Goal: Transaction & Acquisition: Purchase product/service

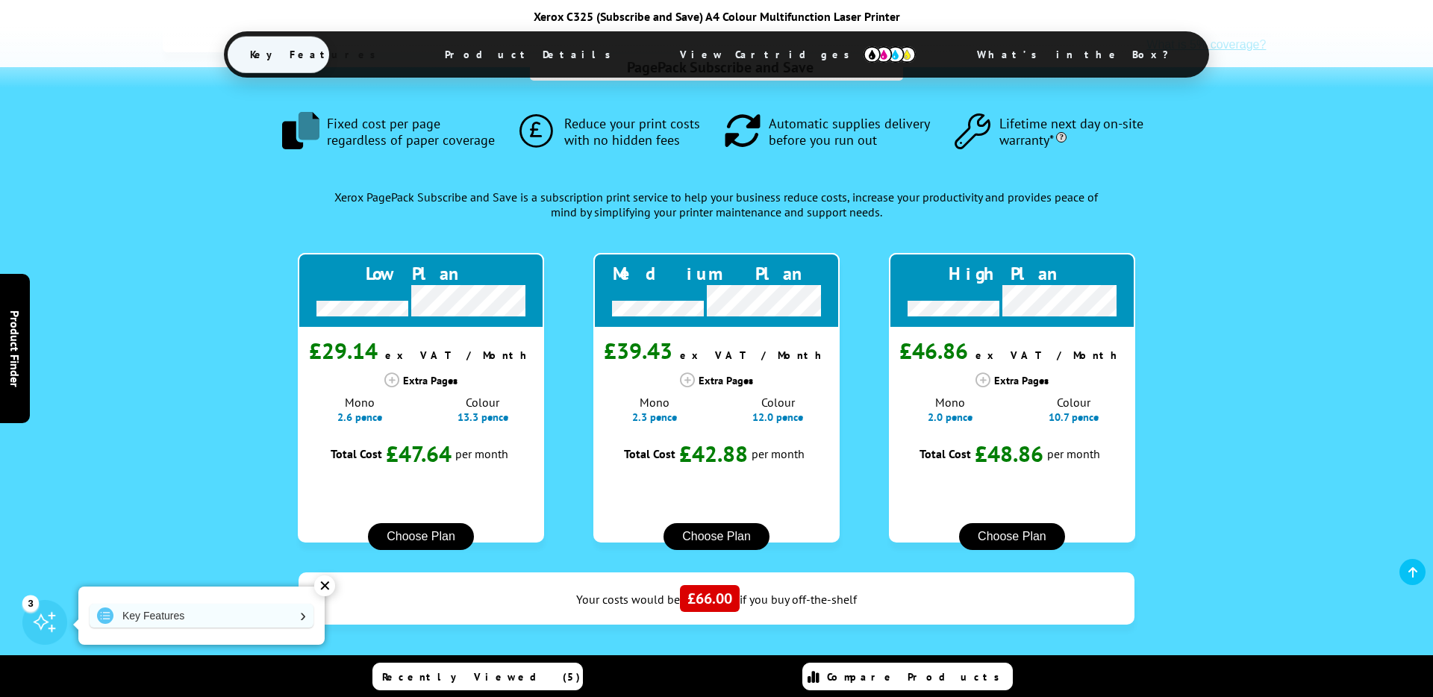
scroll to position [1164, 0]
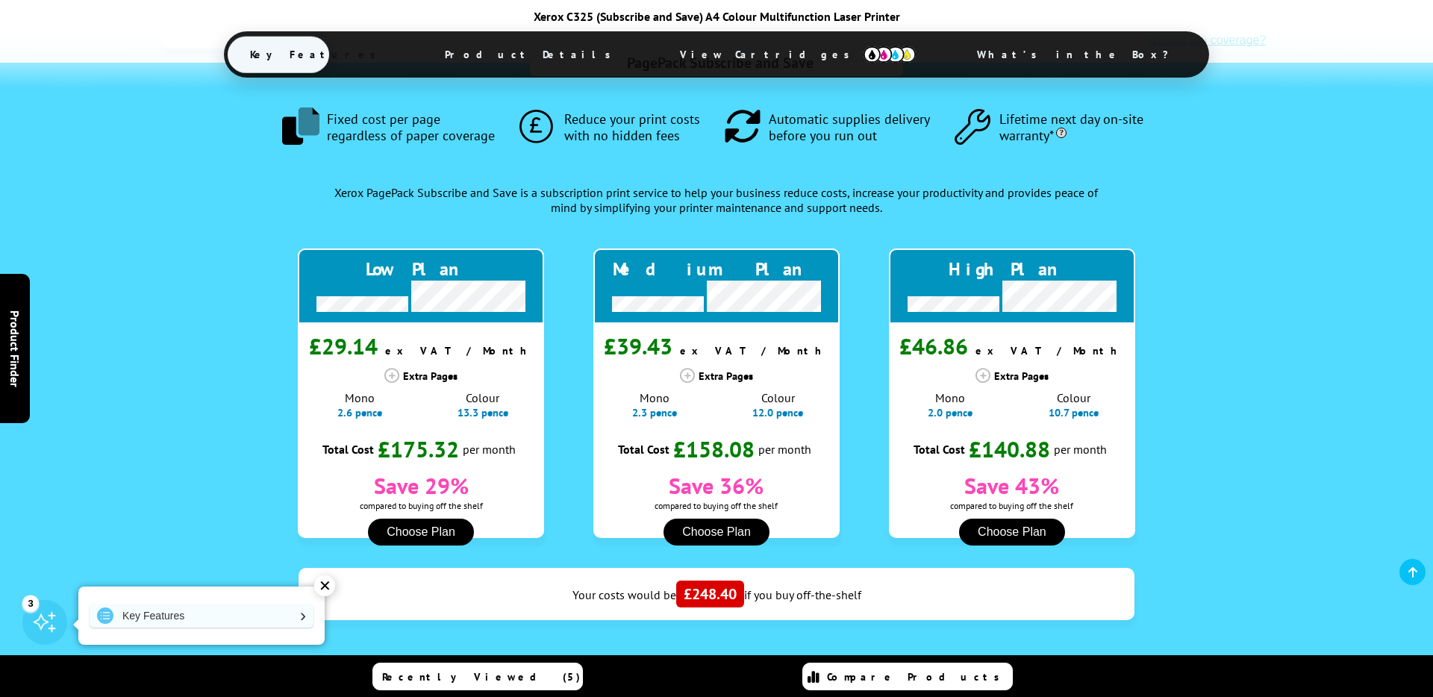
type input "1260"
drag, startPoint x: 286, startPoint y: 520, endPoint x: 317, endPoint y: 524, distance: 30.8
drag, startPoint x: 790, startPoint y: 526, endPoint x: 776, endPoint y: 526, distance: 13.4
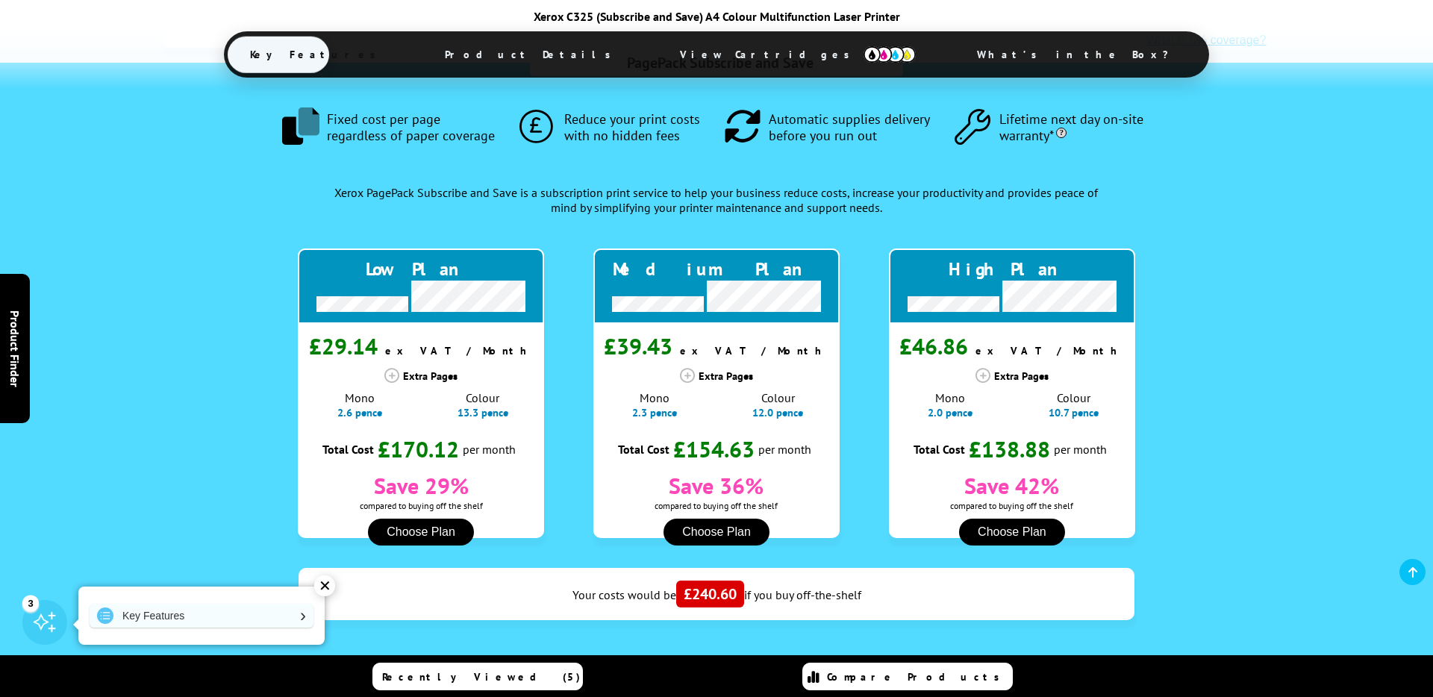
type input "40"
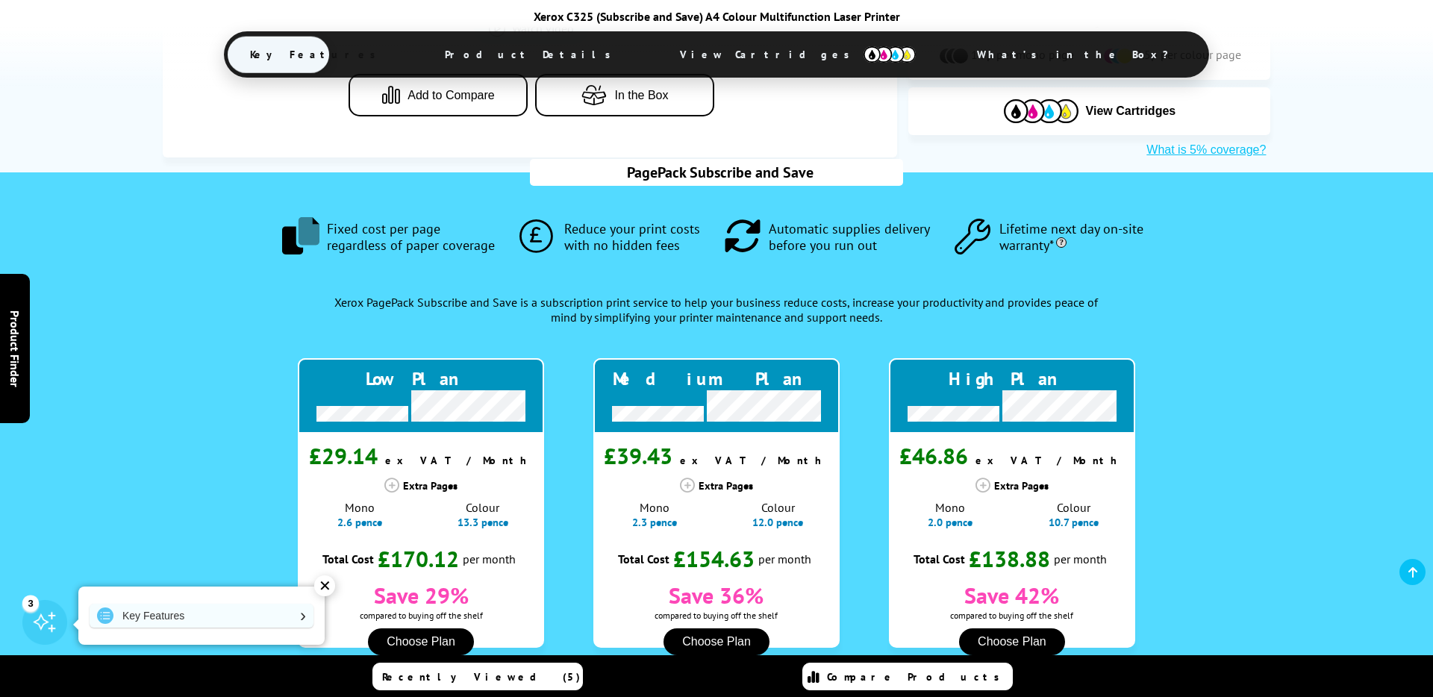
scroll to position [1052, 0]
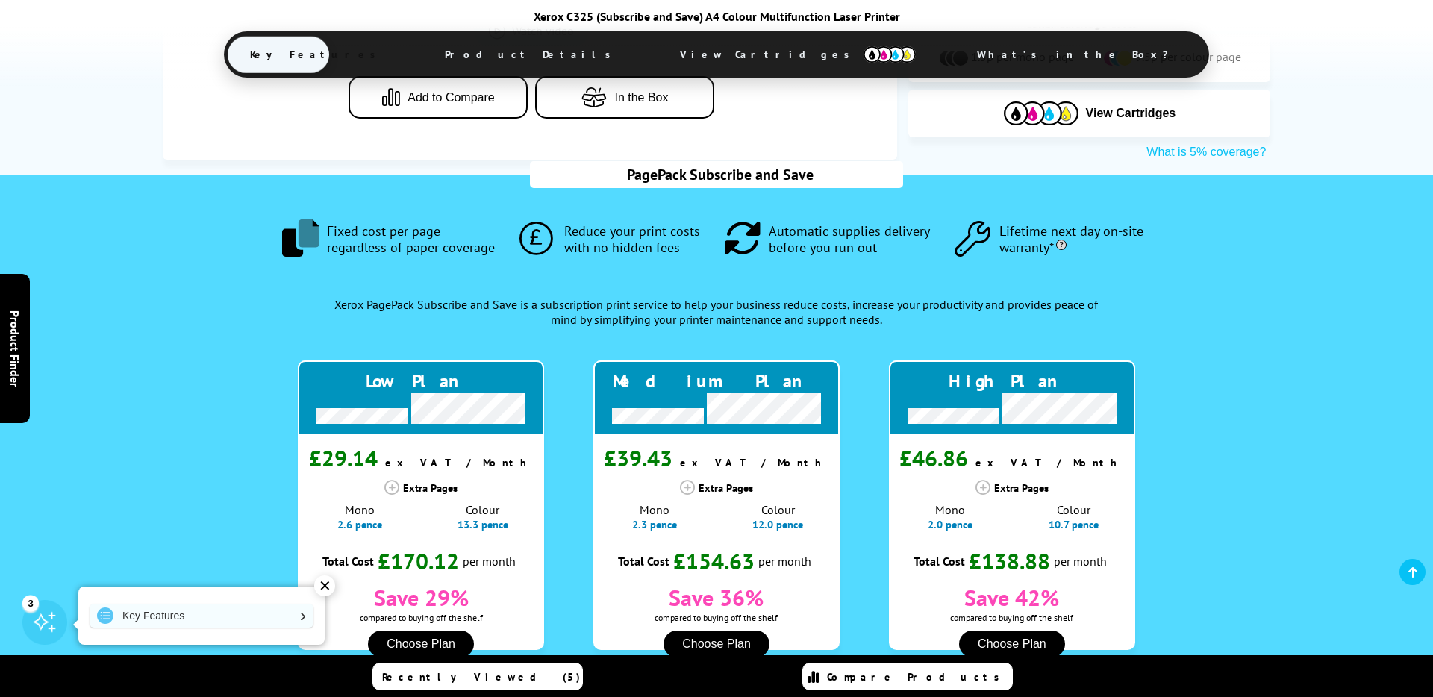
click at [1013, 631] on button "Choose Plan" at bounding box center [1012, 644] width 106 height 27
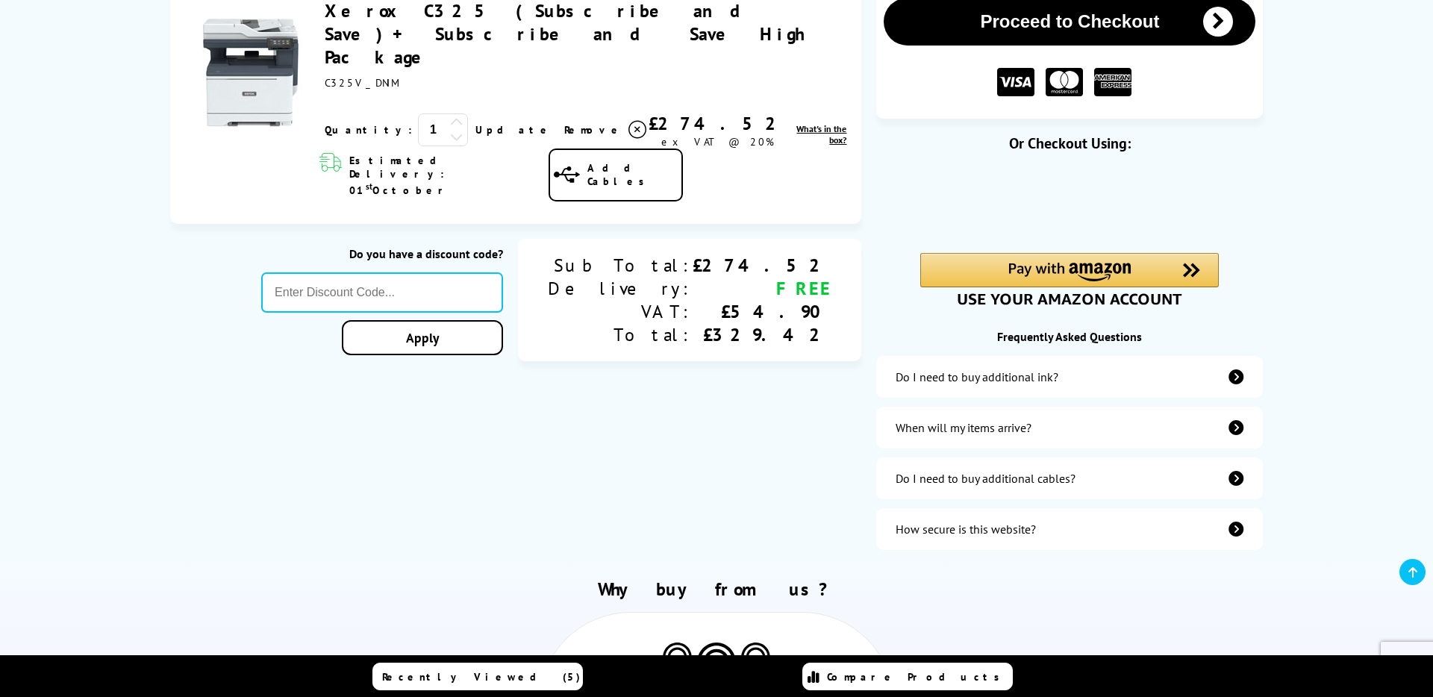
scroll to position [272, 0]
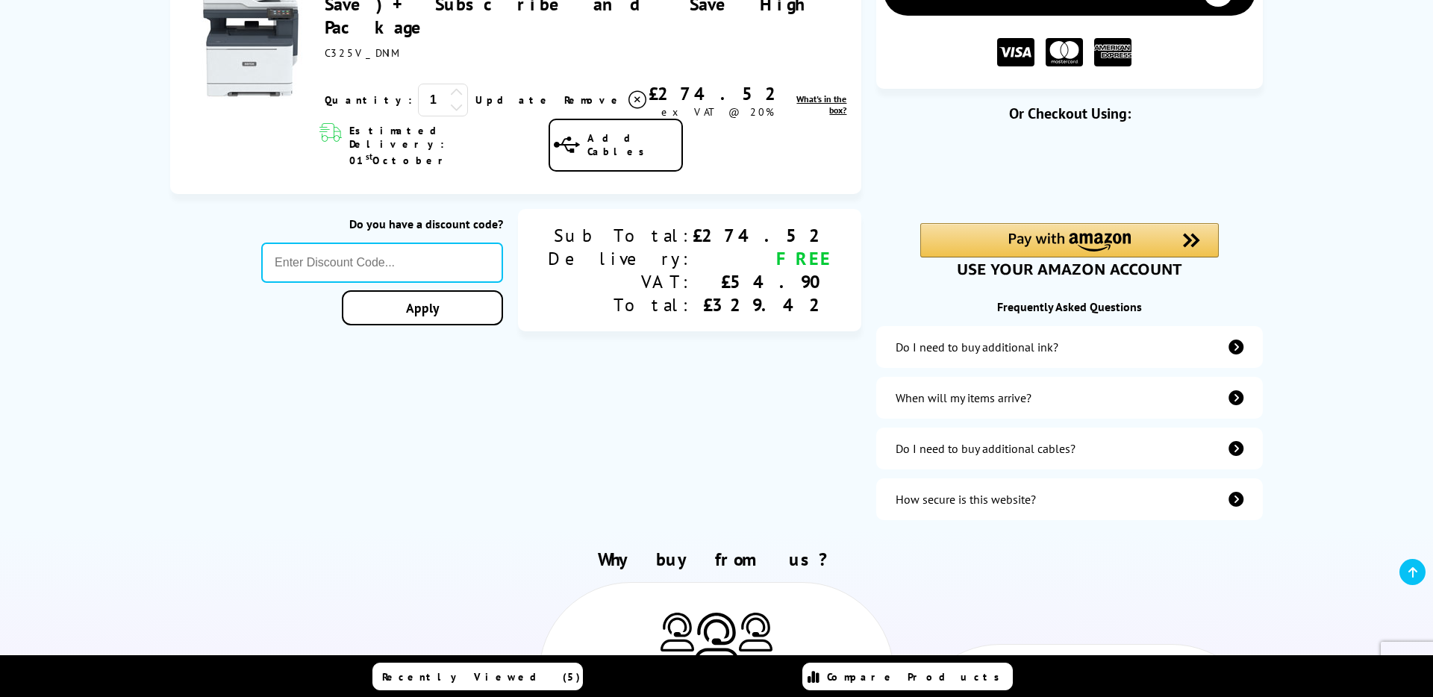
click at [1242, 355] on icon "additional-ink" at bounding box center [1236, 347] width 15 height 15
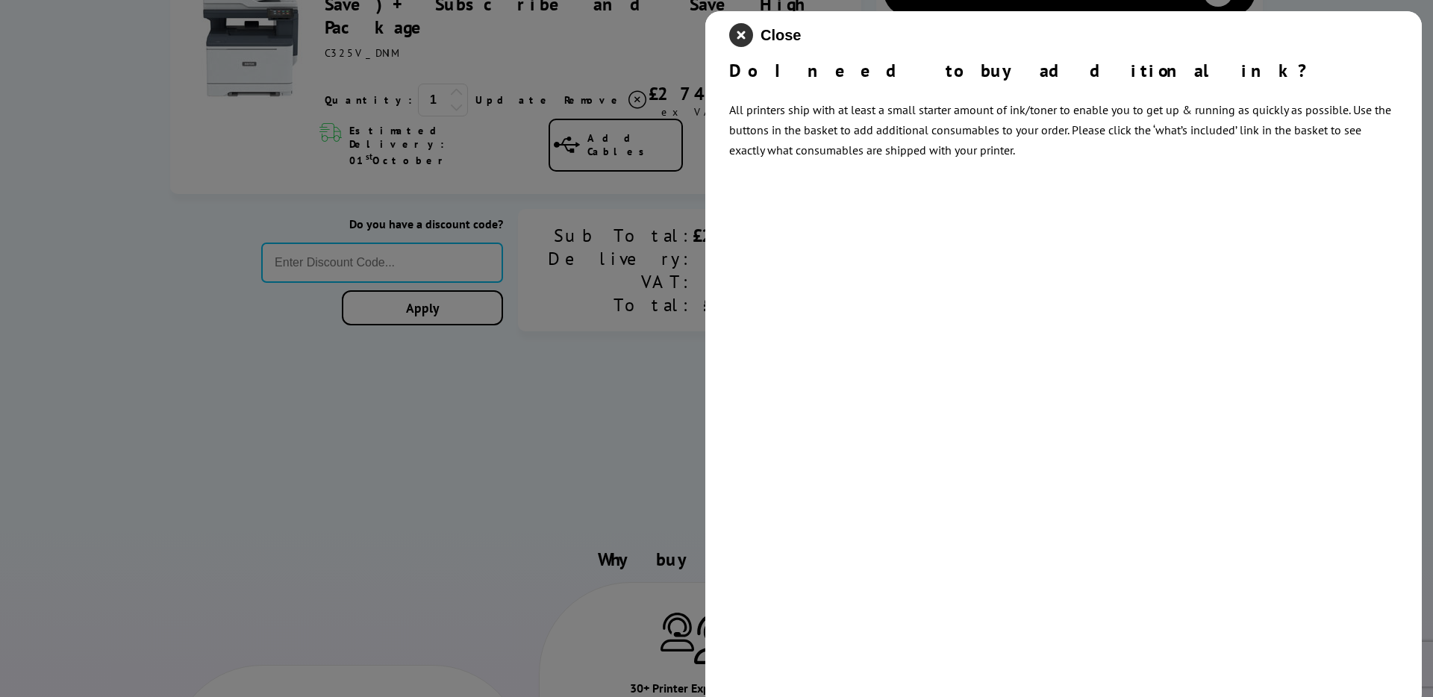
click at [746, 39] on icon "close modal" at bounding box center [741, 35] width 24 height 24
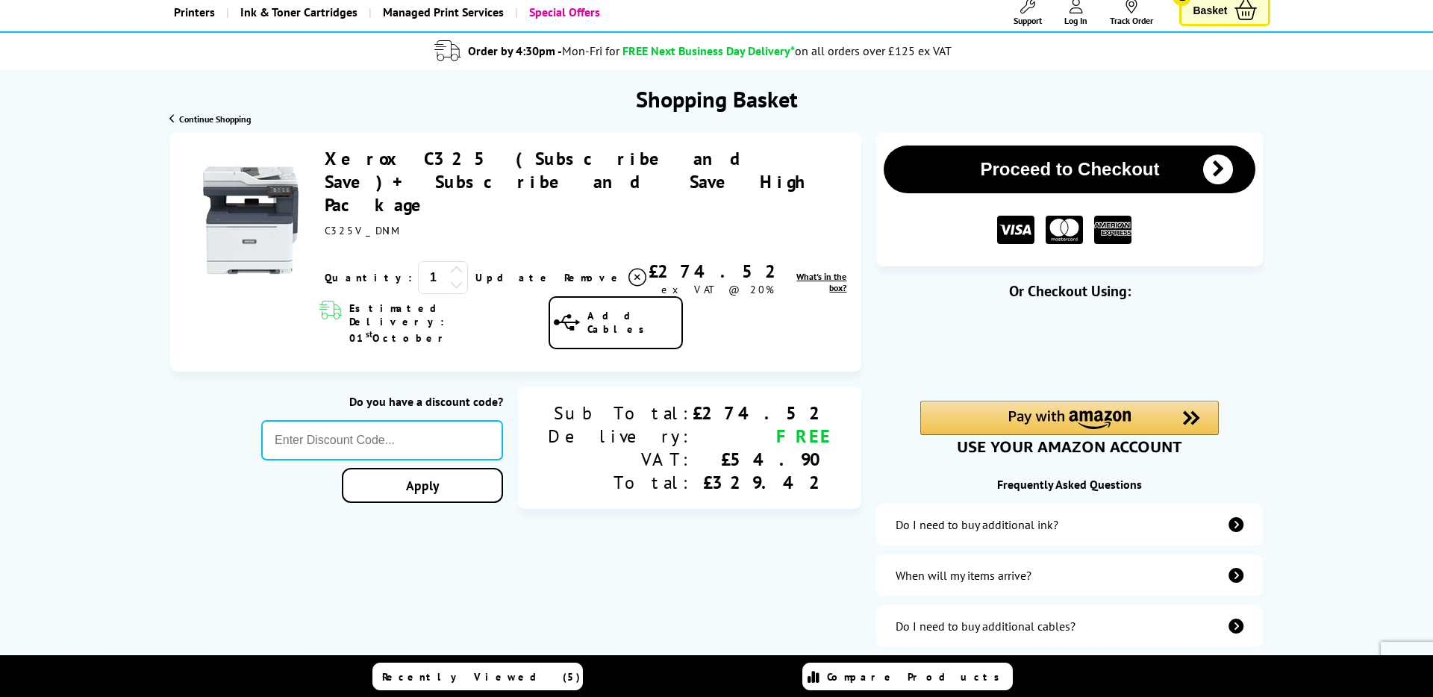
scroll to position [0, 0]
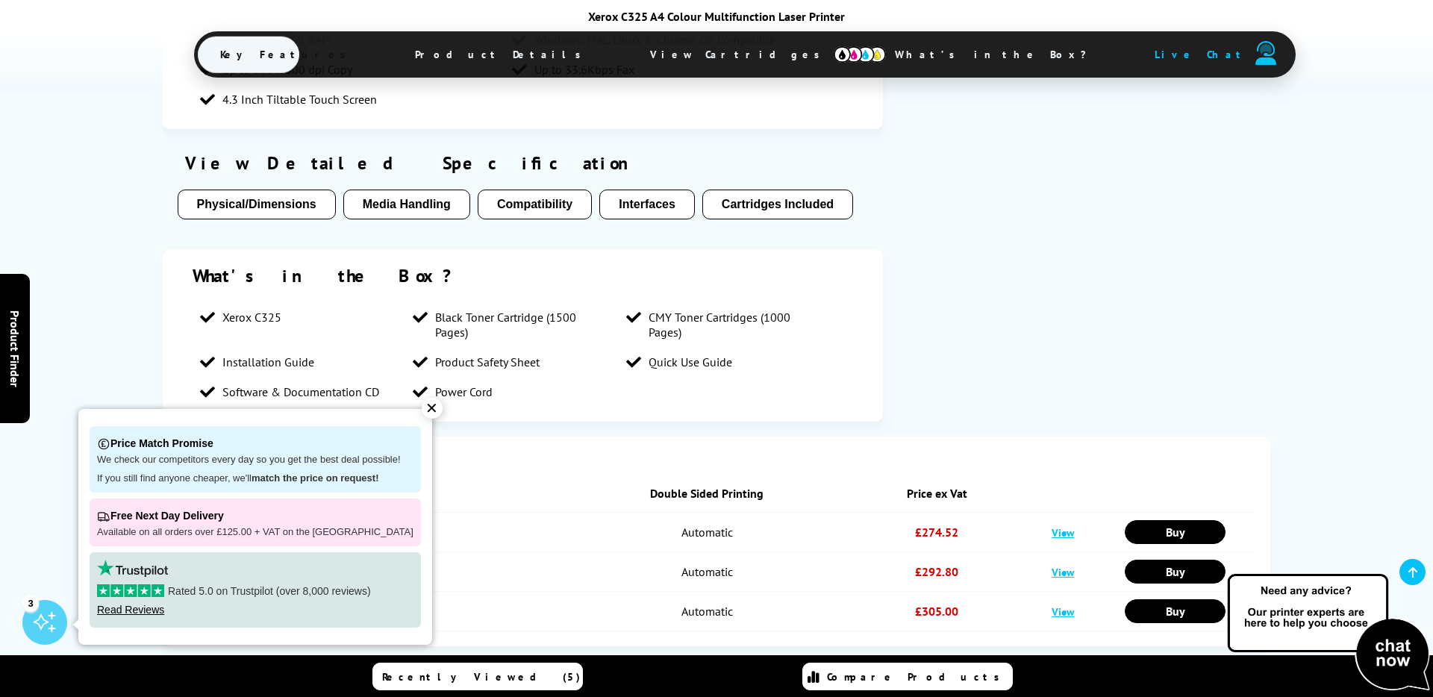
scroll to position [3056, 0]
click at [422, 409] on div "✕" at bounding box center [432, 408] width 21 height 21
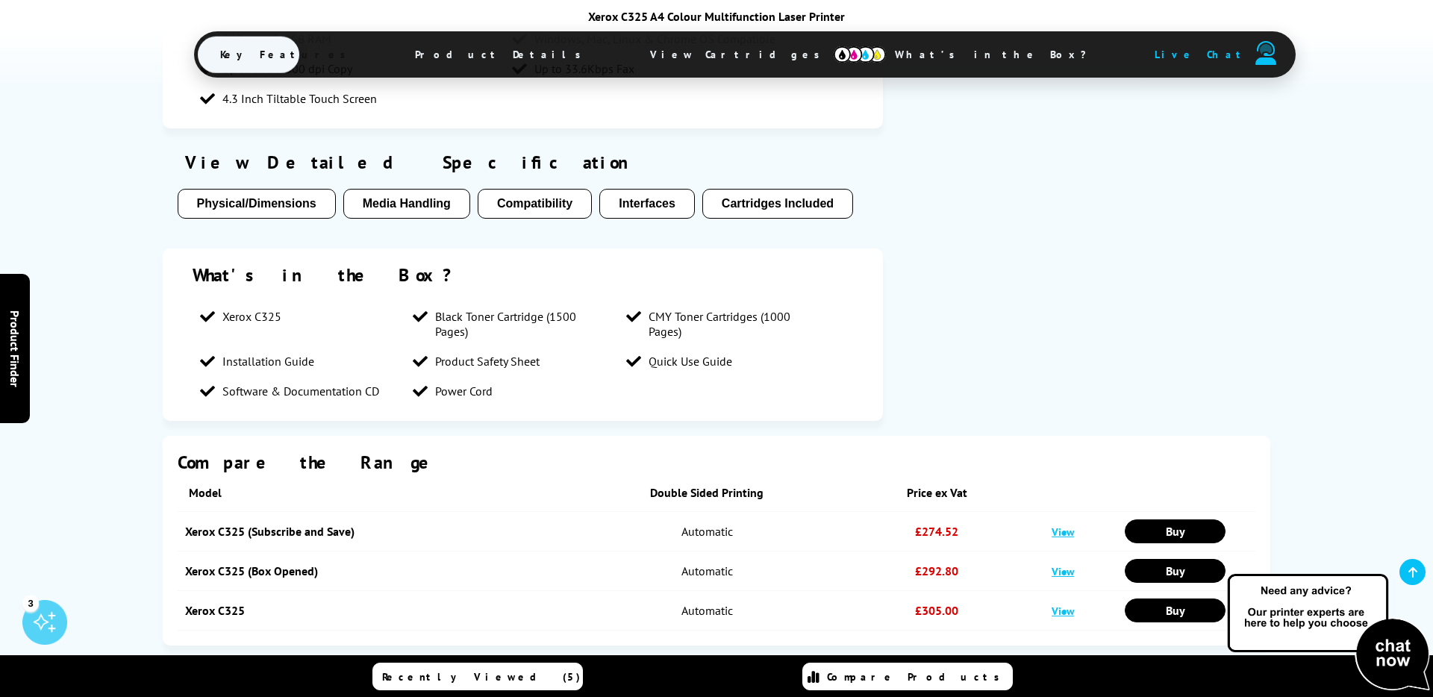
click at [1069, 525] on link "View" at bounding box center [1063, 532] width 22 height 14
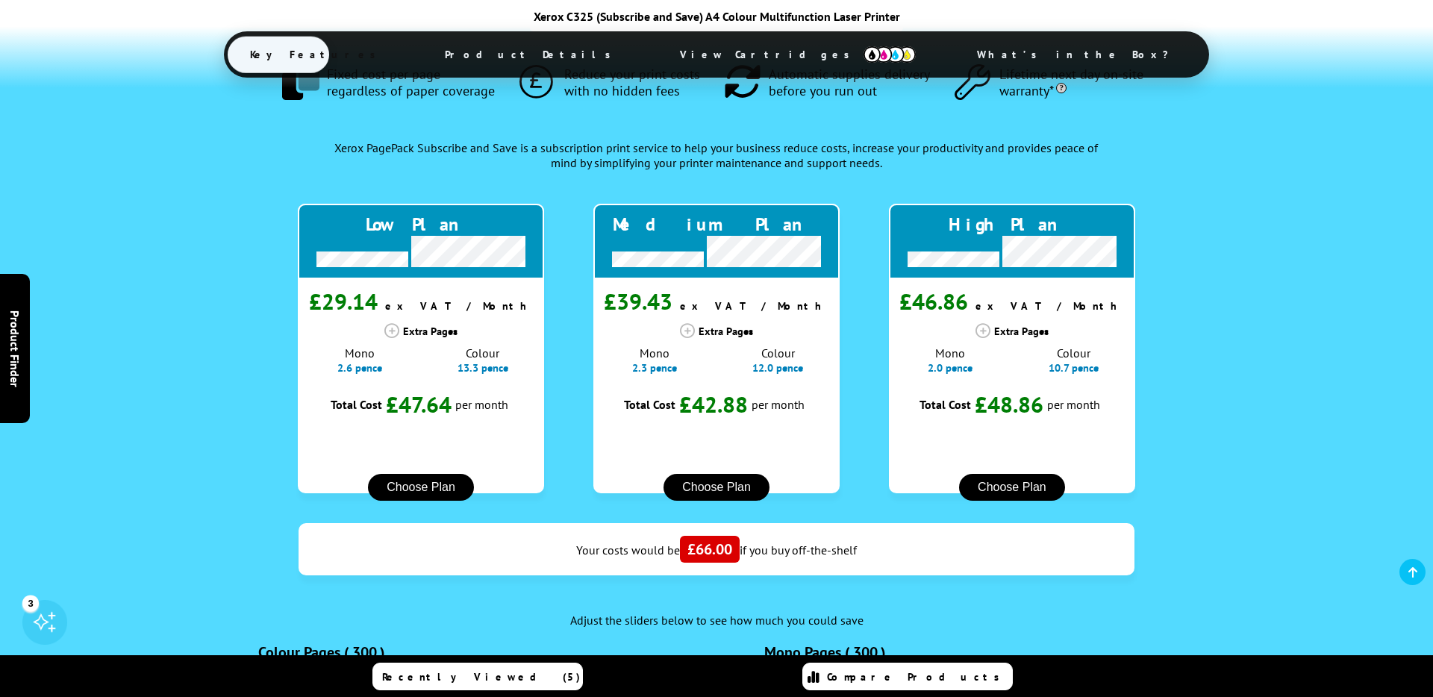
scroll to position [1218, 0]
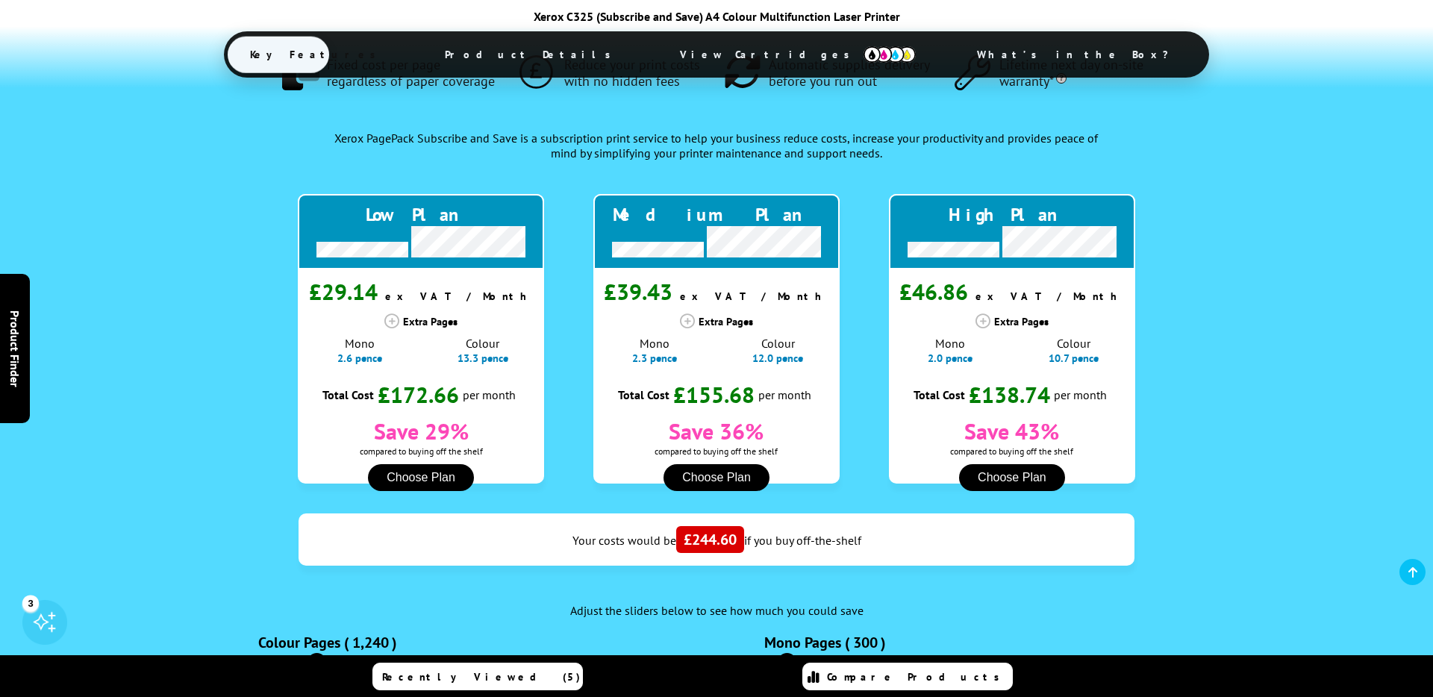
type input "1220"
drag, startPoint x: 282, startPoint y: 469, endPoint x: 315, endPoint y: 470, distance: 32.9
click at [315, 660] on input "range" at bounding box center [461, 662] width 403 height 5
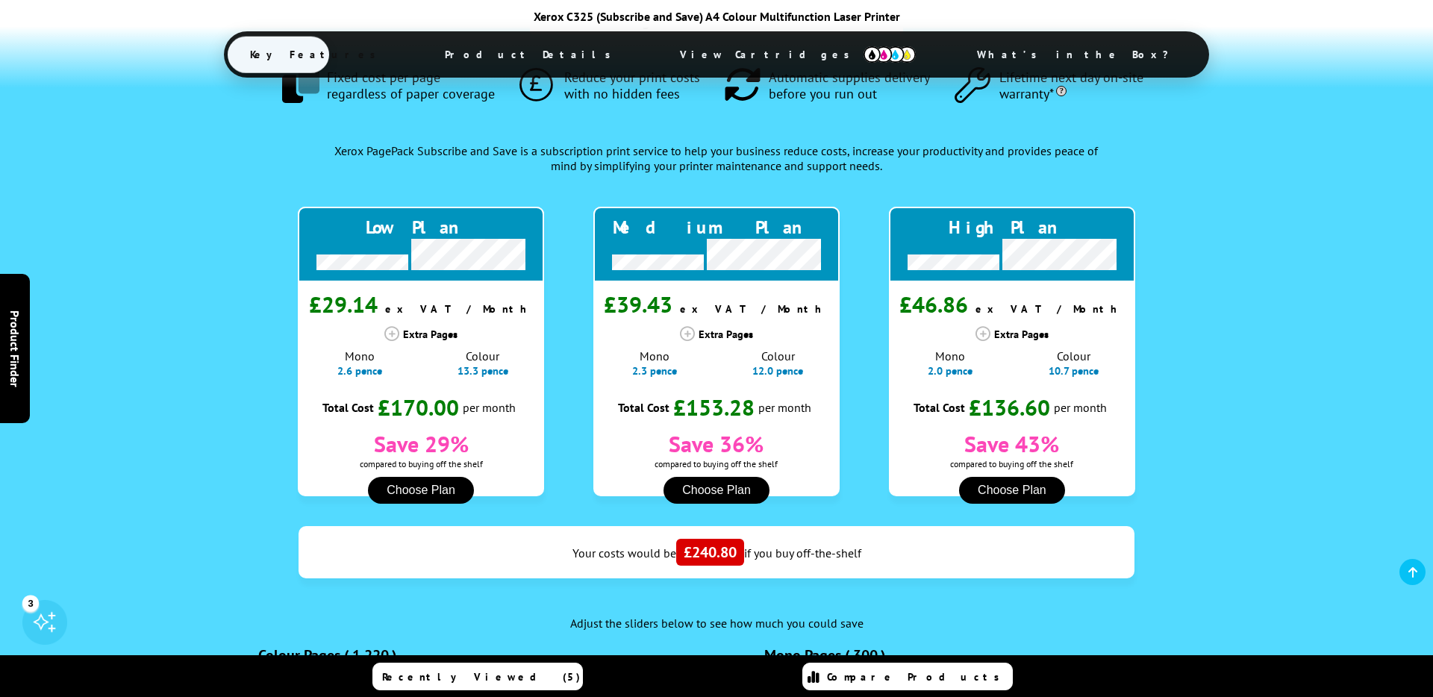
scroll to position [1200, 0]
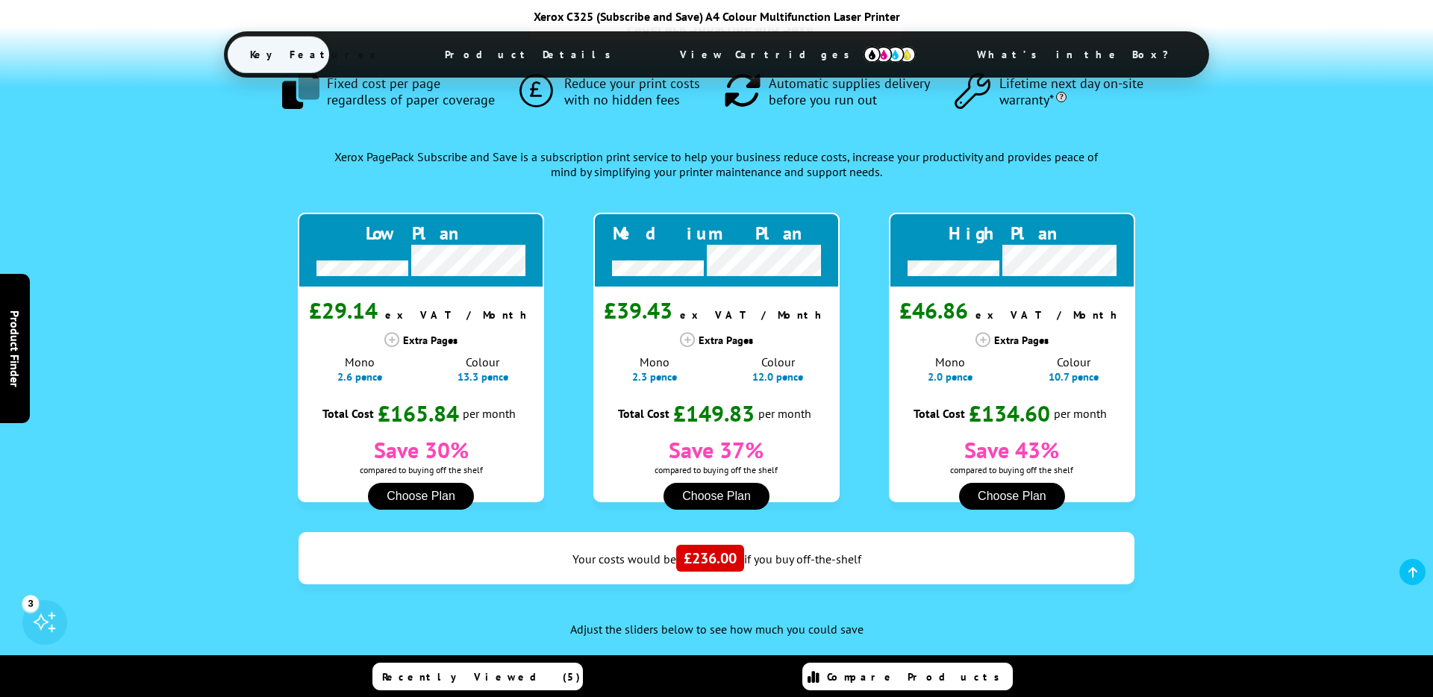
type input "140"
drag, startPoint x: 788, startPoint y: 493, endPoint x: 760, endPoint y: 576, distance: 87.6
click at [781, 679] on input "range" at bounding box center [967, 681] width 403 height 5
radio input "true"
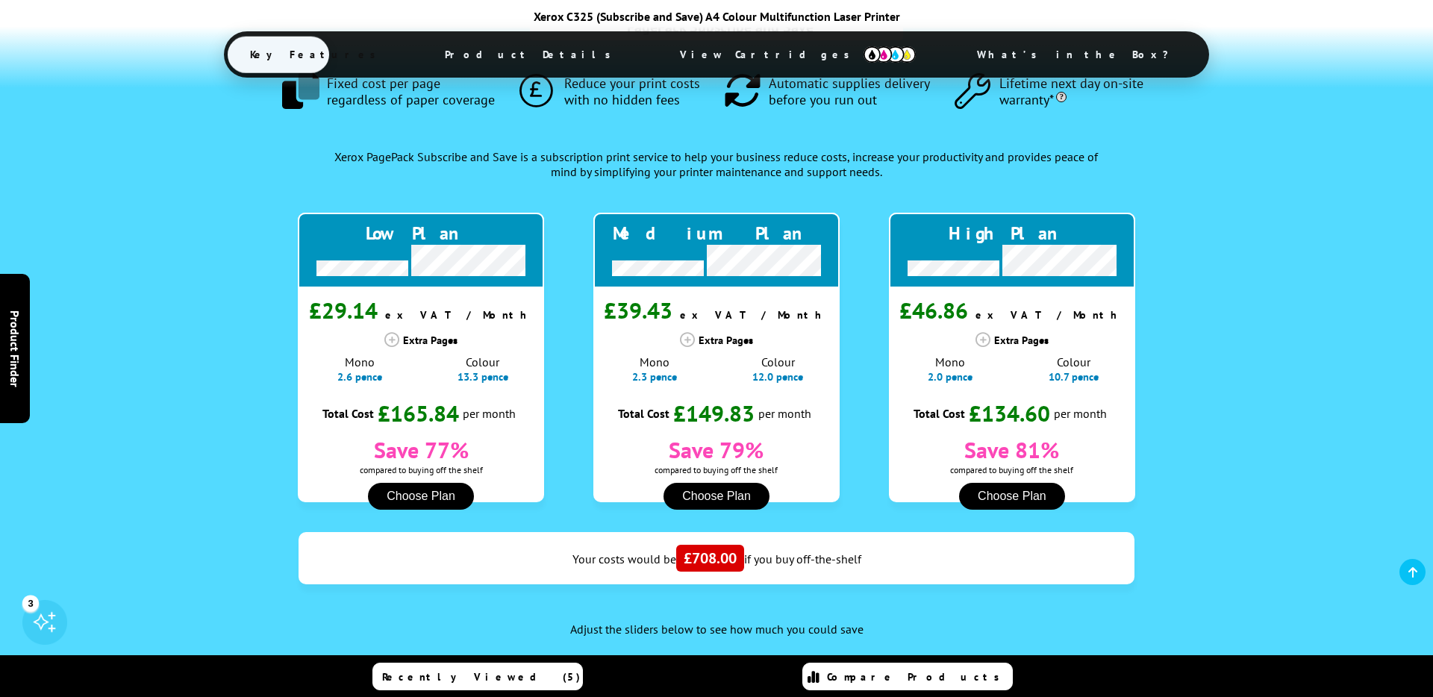
radio input "true"
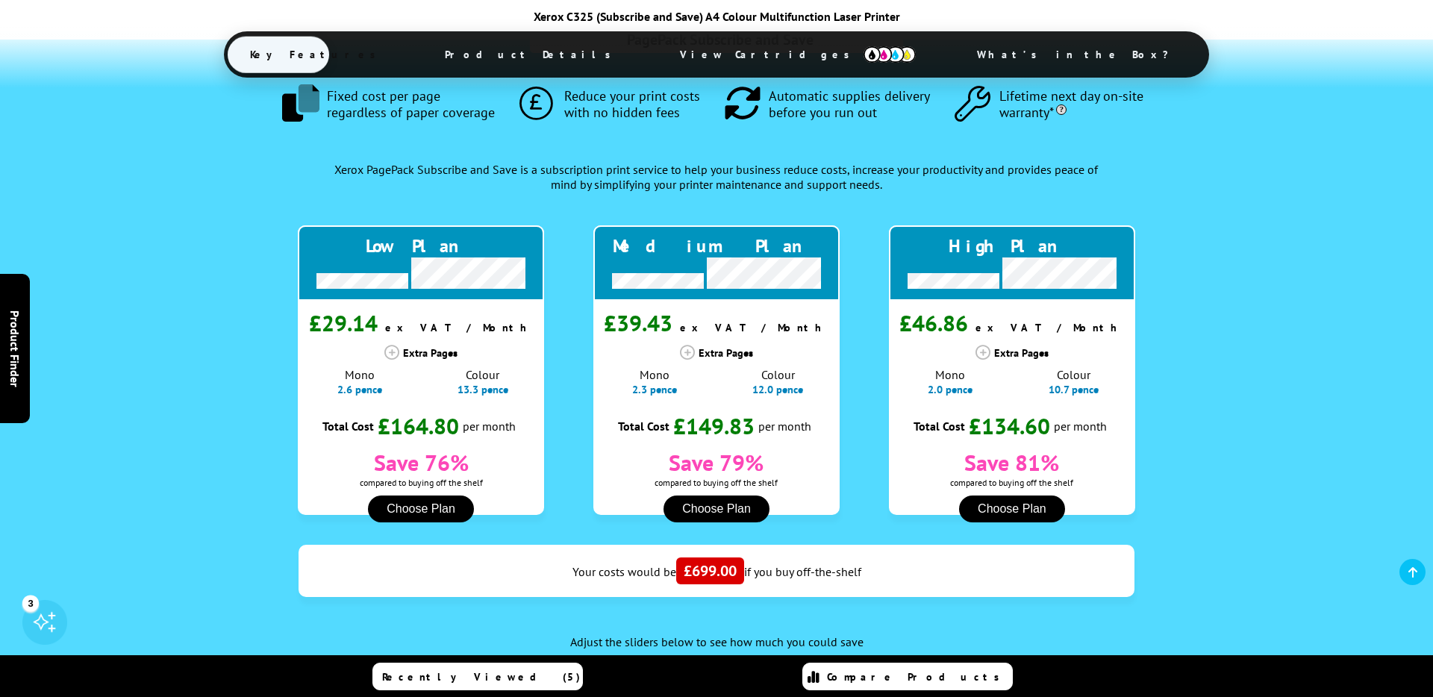
type input "40"
click at [777, 691] on input "range" at bounding box center [967, 693] width 403 height 5
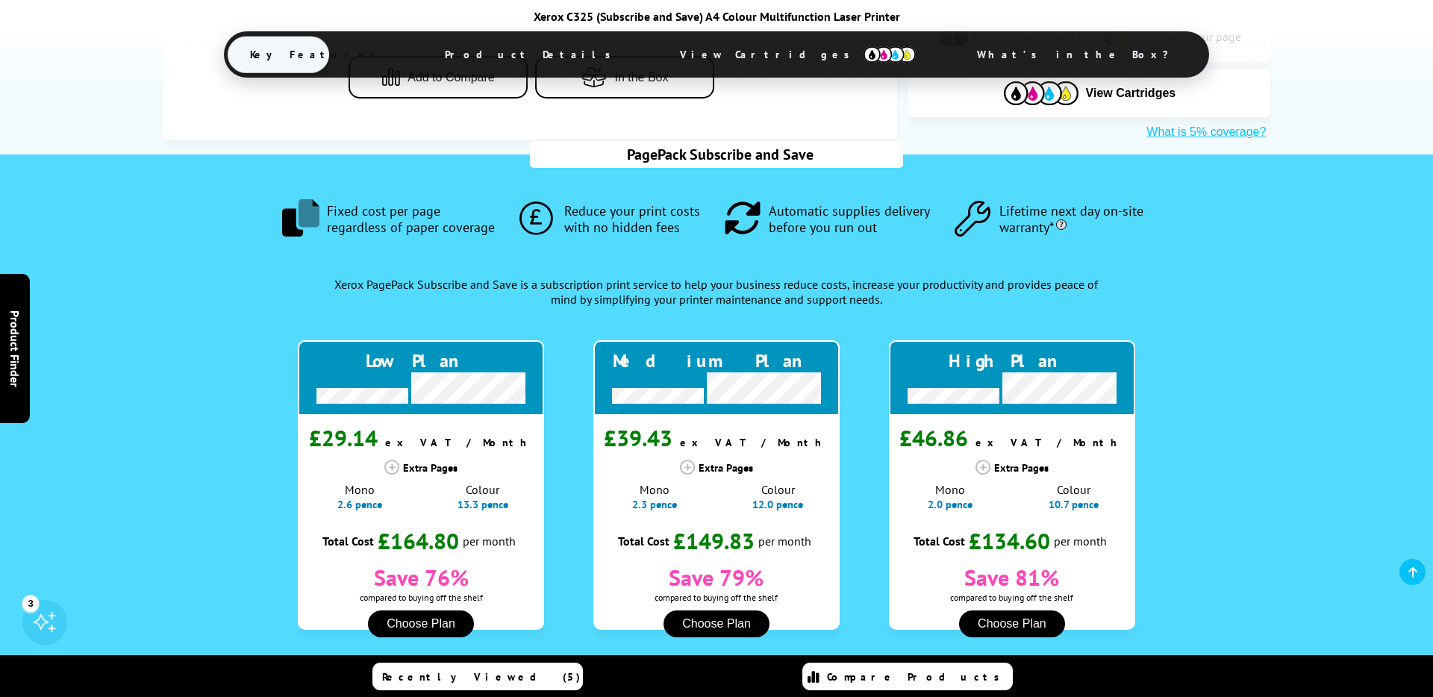
scroll to position [1067, 0]
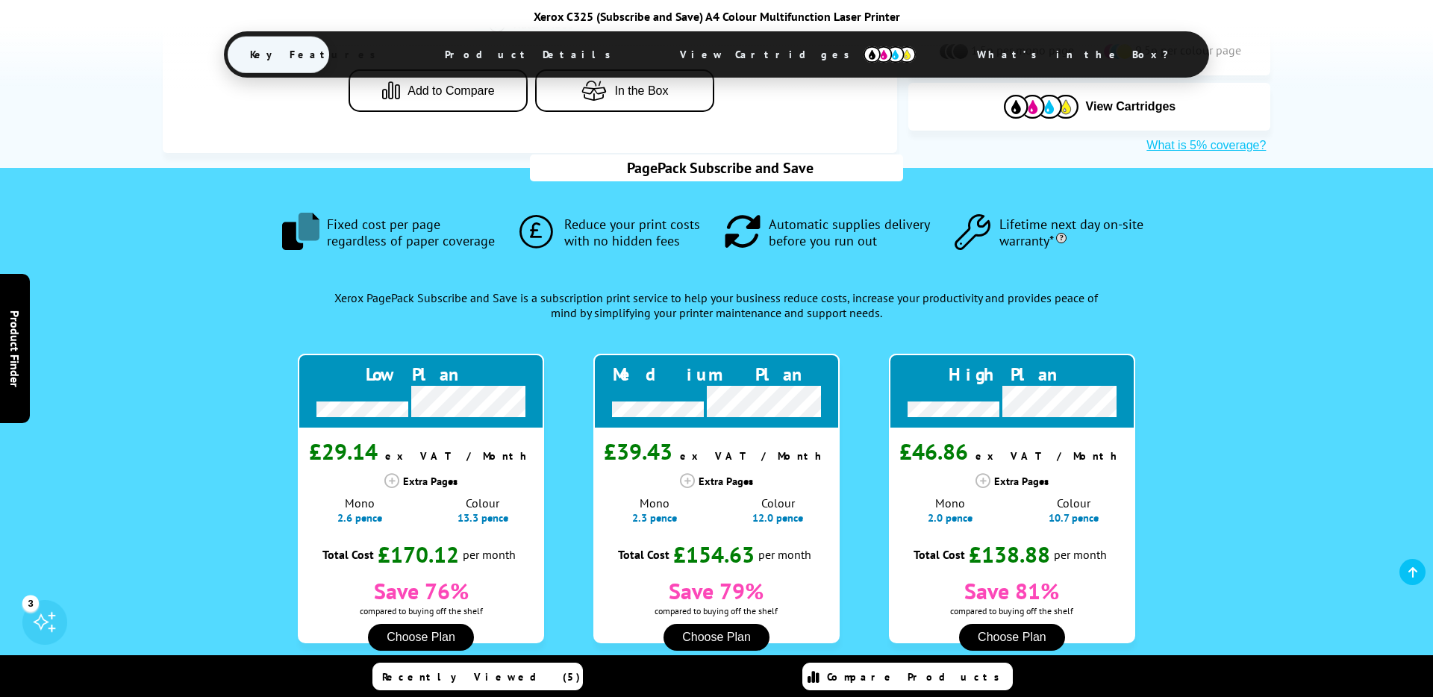
scroll to position [1059, 0]
click at [1013, 473] on div "Extra Pages" at bounding box center [1012, 480] width 246 height 15
drag, startPoint x: 315, startPoint y: 629, endPoint x: 292, endPoint y: 628, distance: 23.2
drag, startPoint x: 292, startPoint y: 630, endPoint x: 299, endPoint y: 631, distance: 7.5
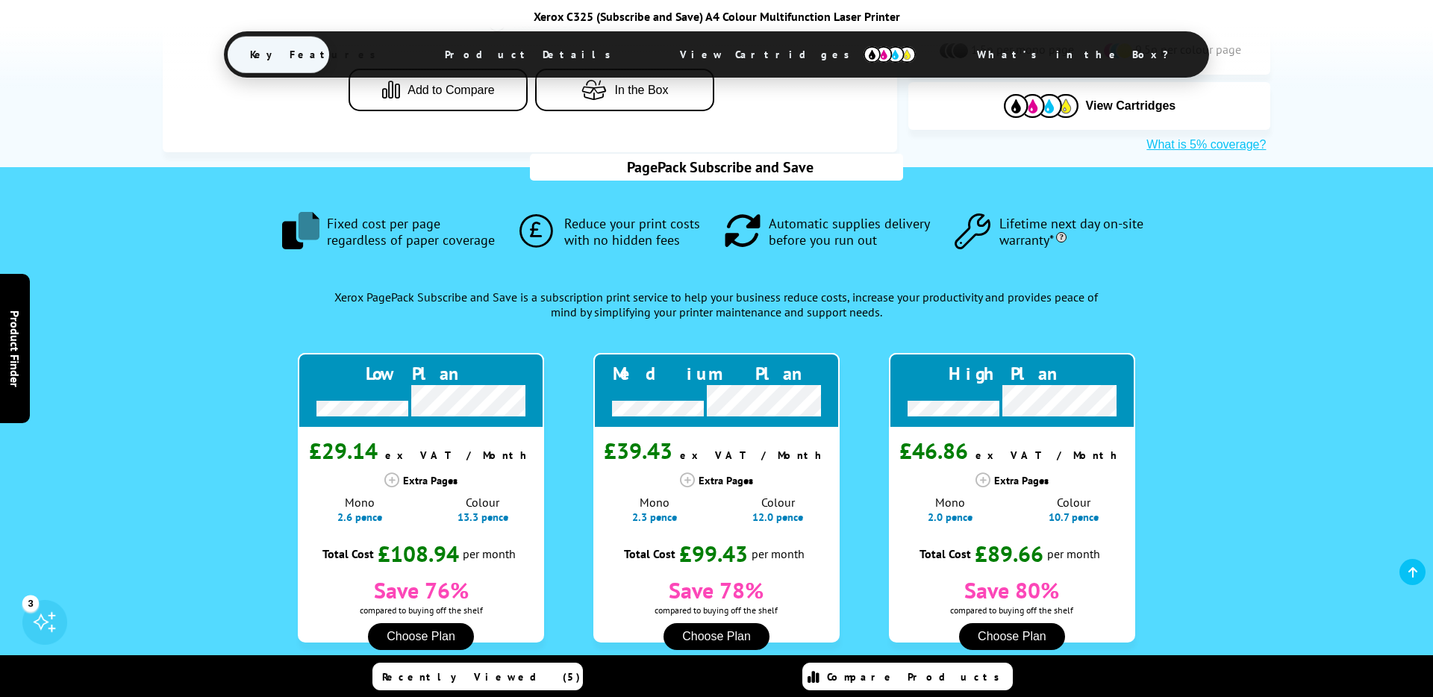
type input "800"
